Goal: Task Accomplishment & Management: Use online tool/utility

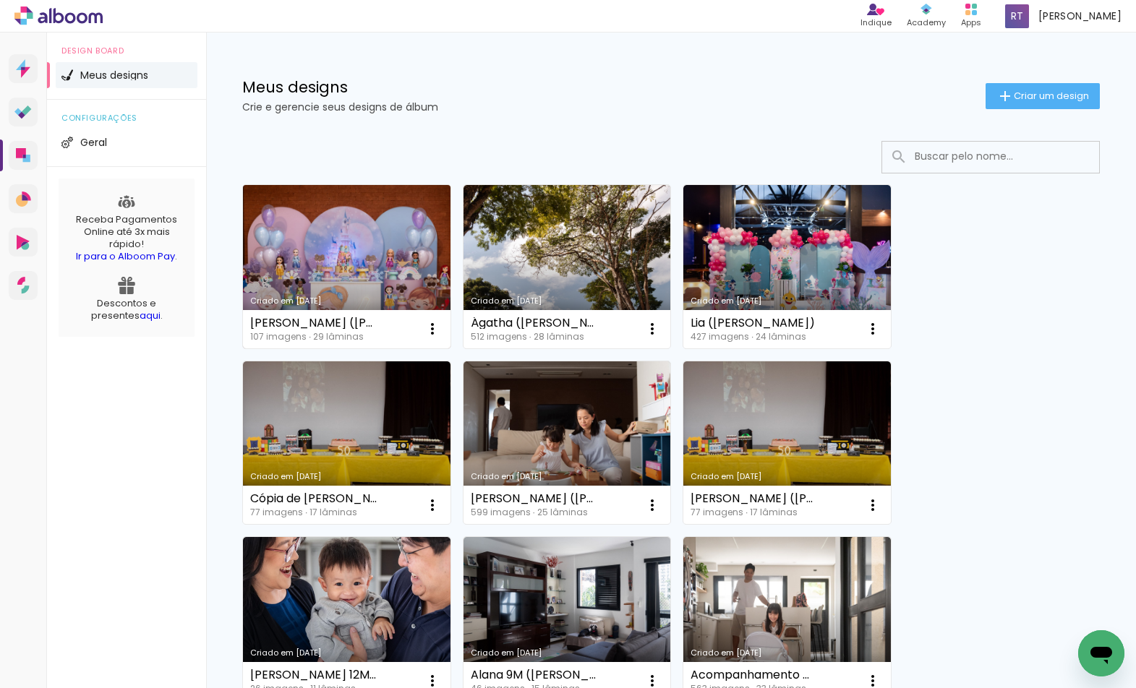
click at [400, 214] on link "Criado em [DATE]" at bounding box center [346, 266] width 207 height 163
